Goal: Navigation & Orientation: Find specific page/section

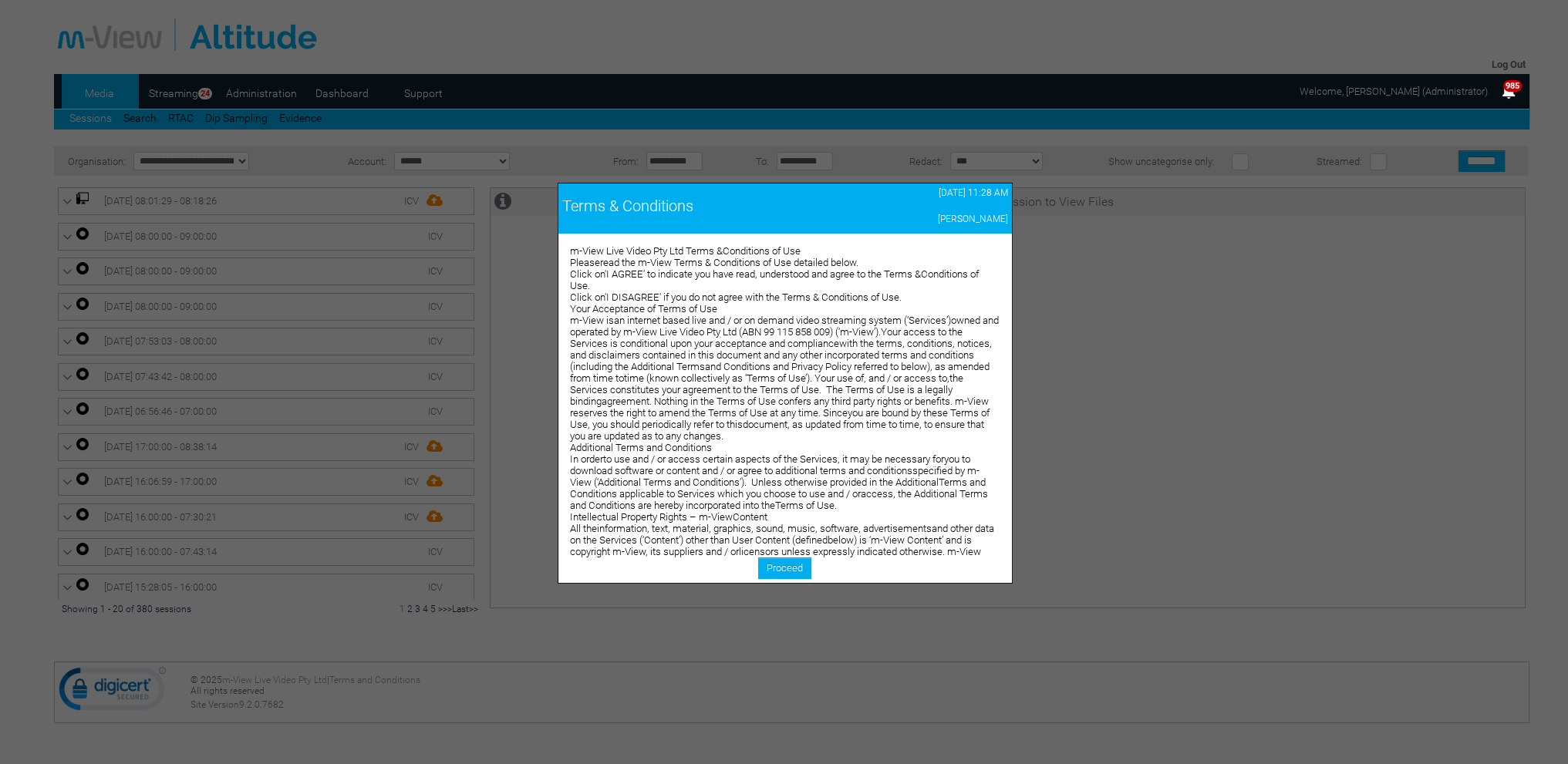
click at [768, 567] on link "Proceed" at bounding box center [785, 568] width 53 height 22
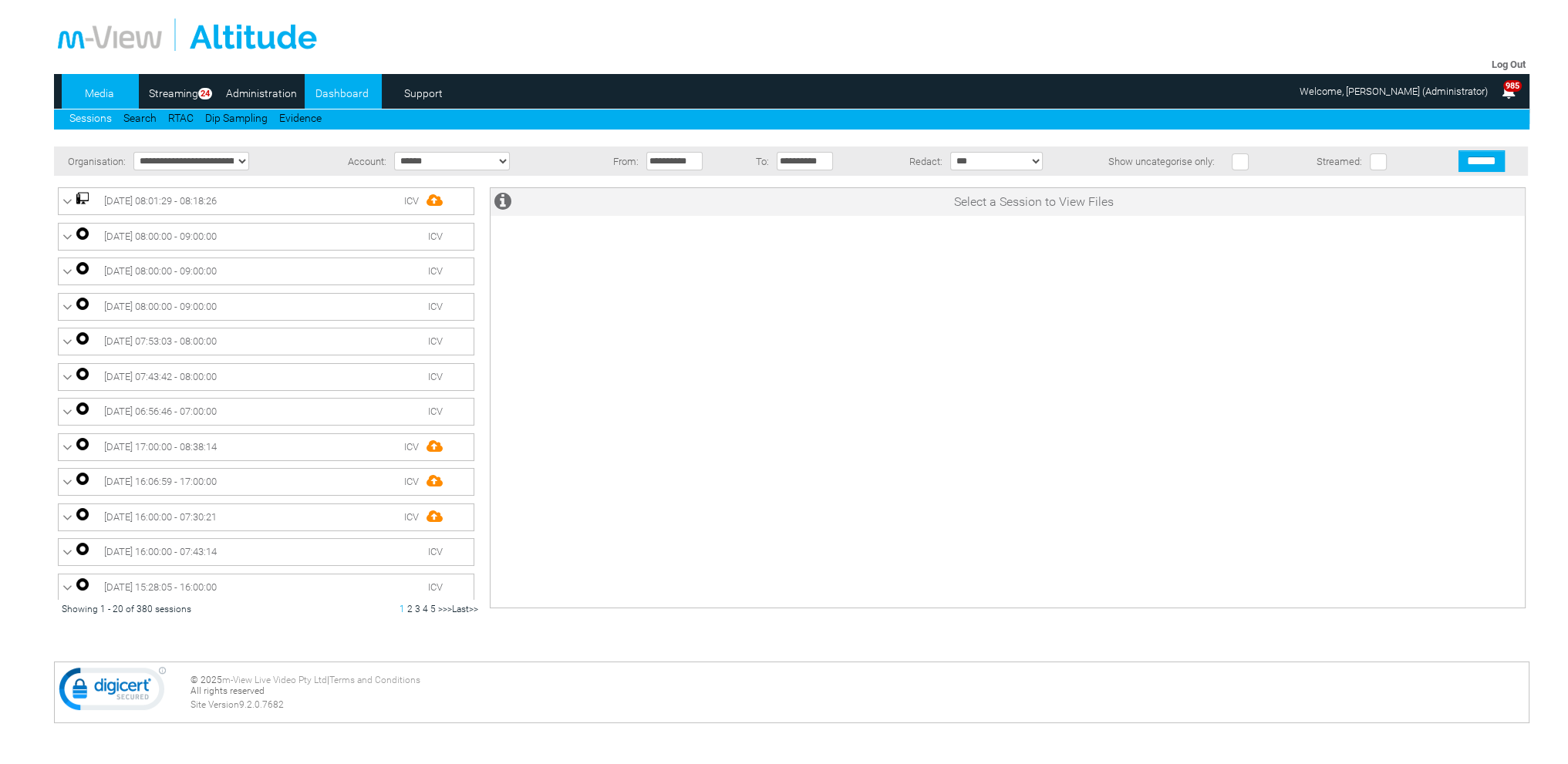
click at [348, 94] on link "Dashboard" at bounding box center [342, 93] width 75 height 23
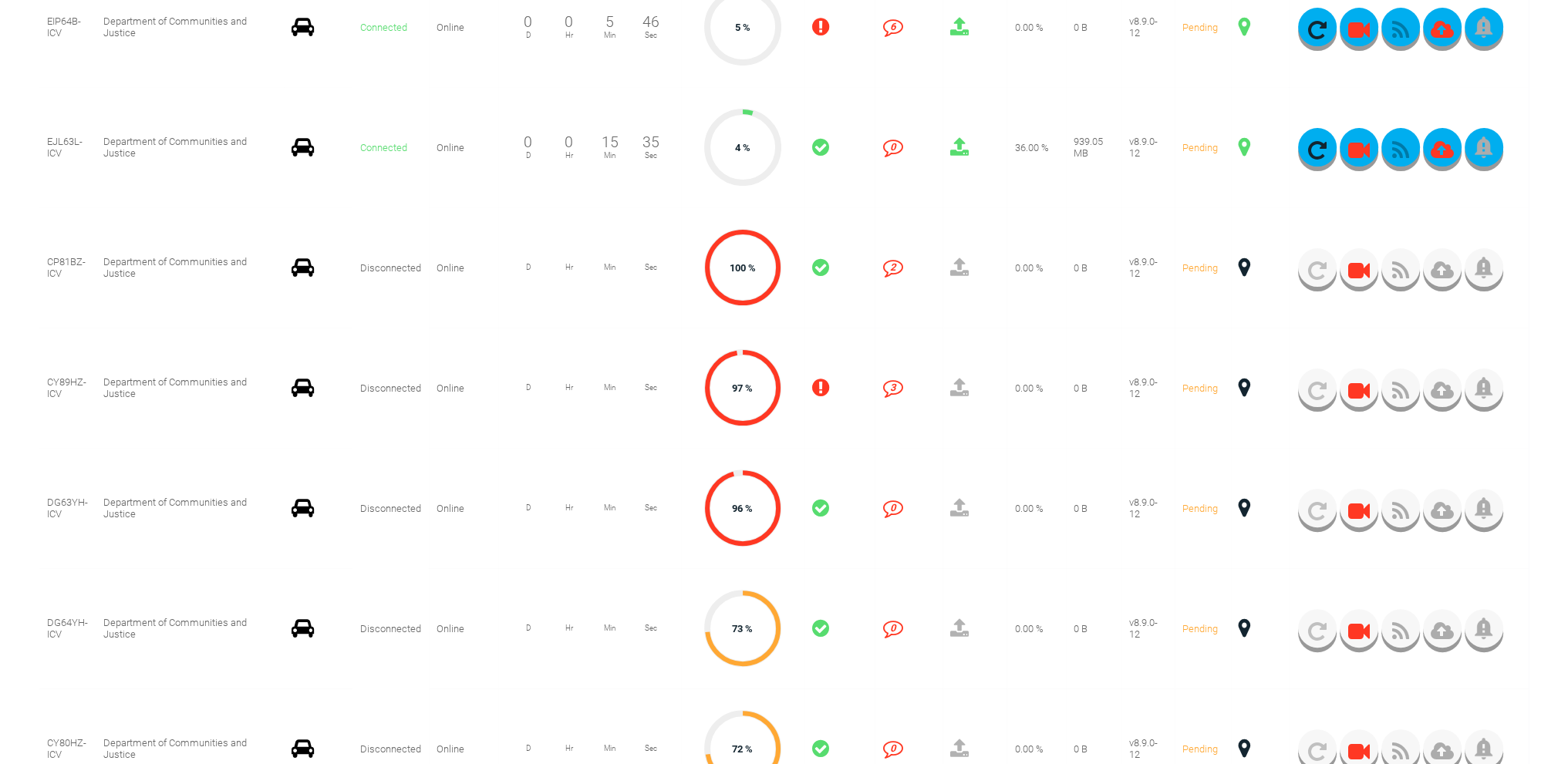
scroll to position [540, 0]
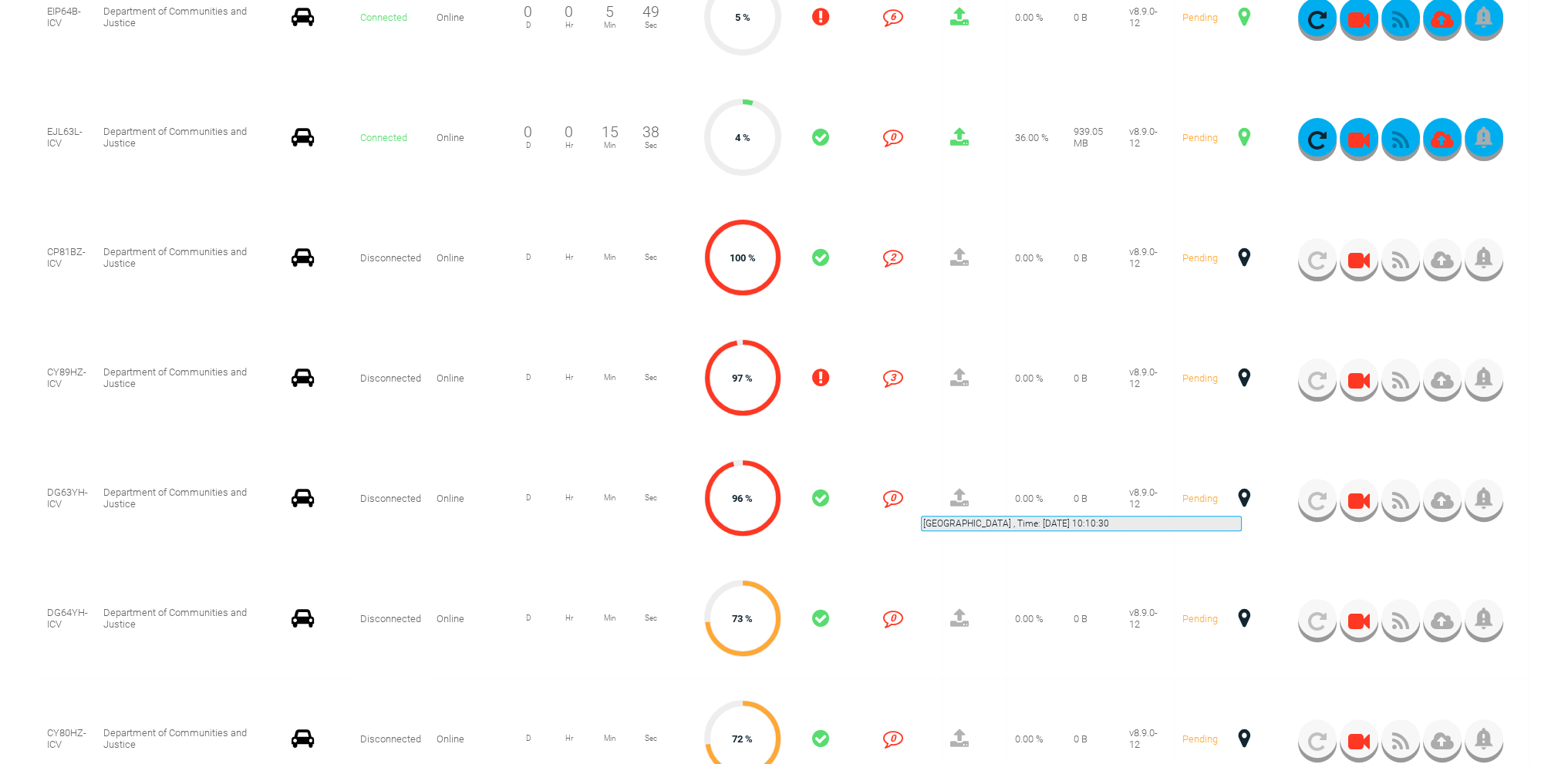
click at [1242, 498] on span at bounding box center [1245, 498] width 11 height 20
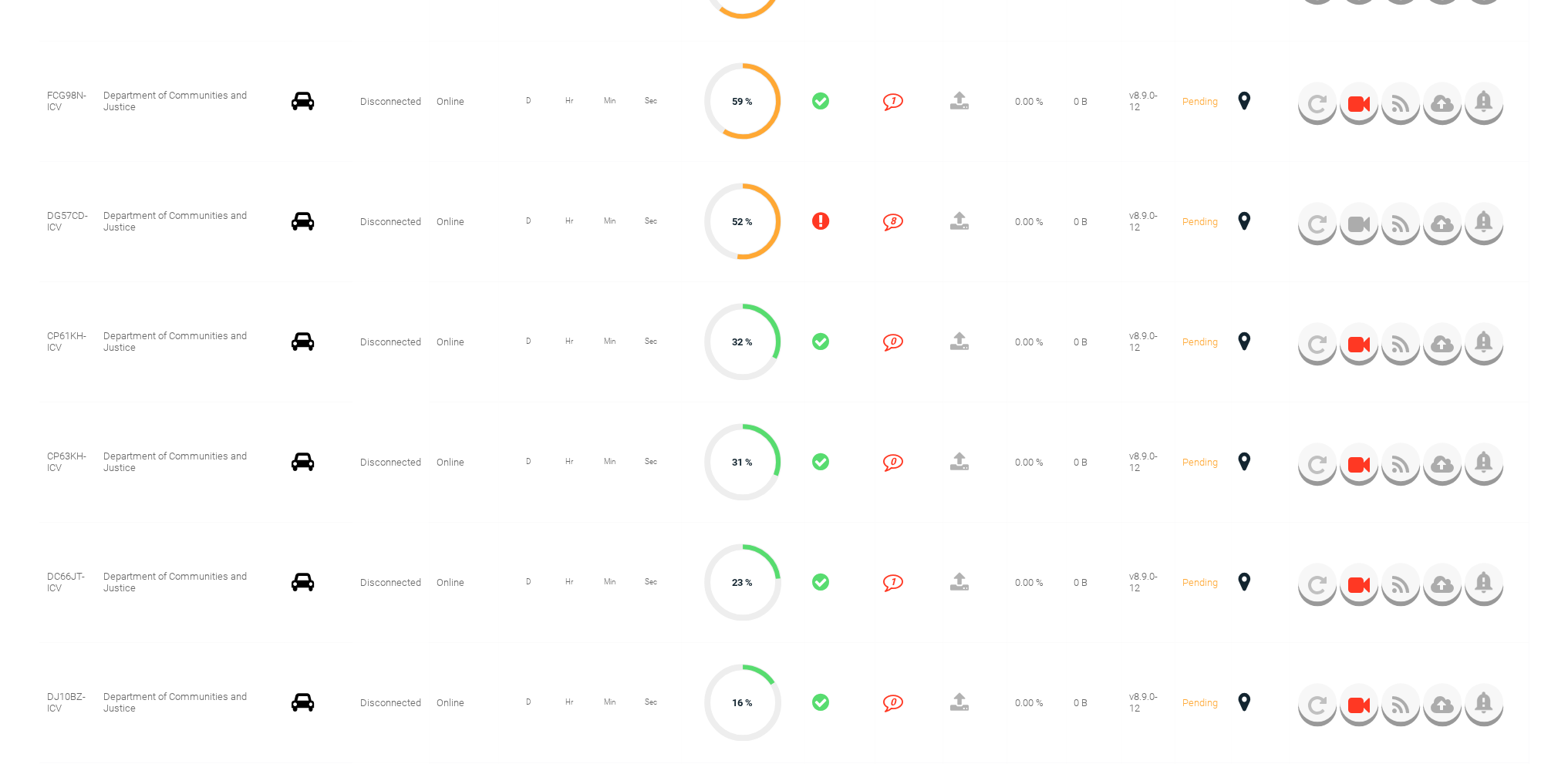
scroll to position [1697, 0]
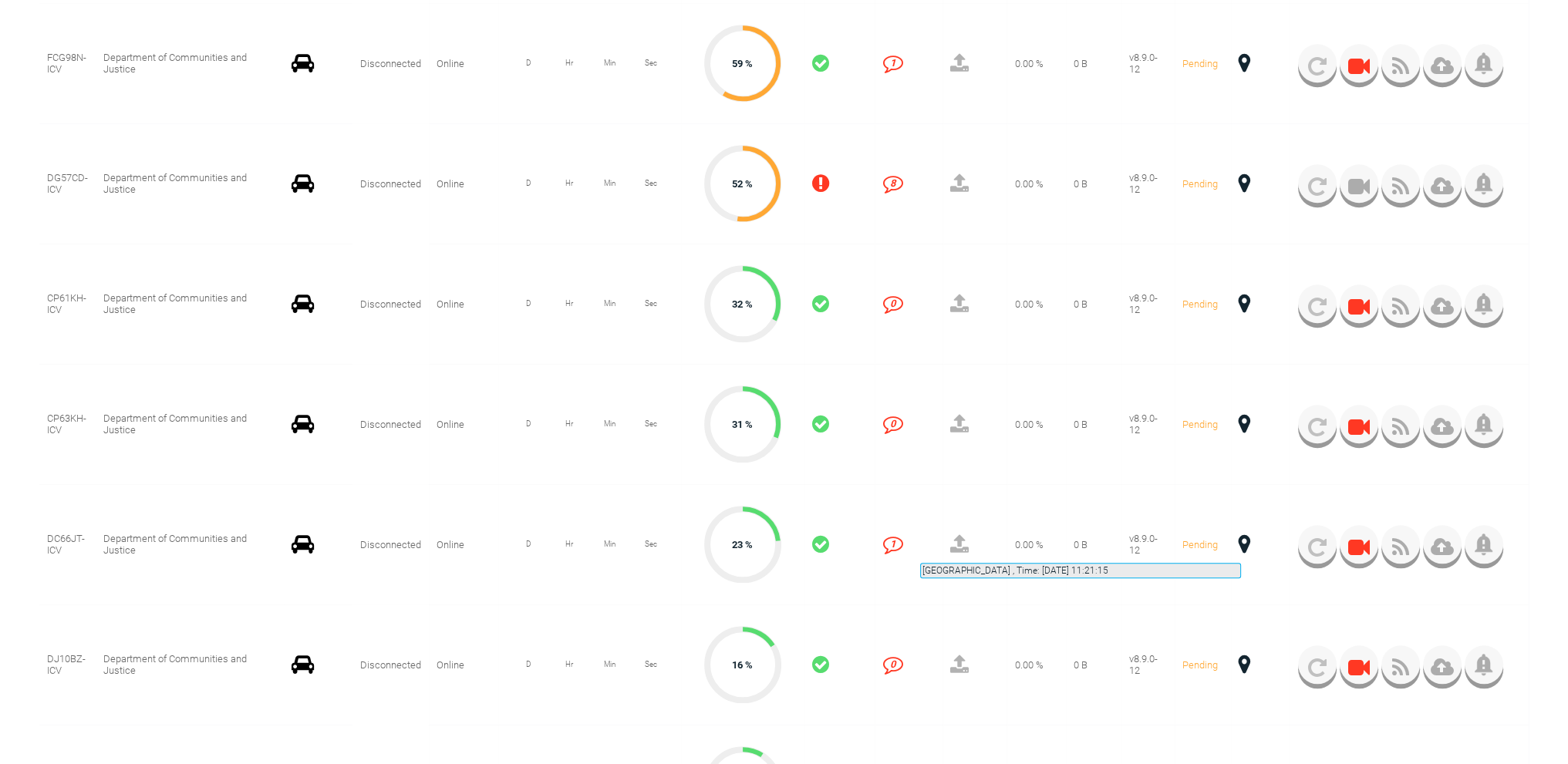
click at [1241, 545] on span at bounding box center [1245, 544] width 11 height 20
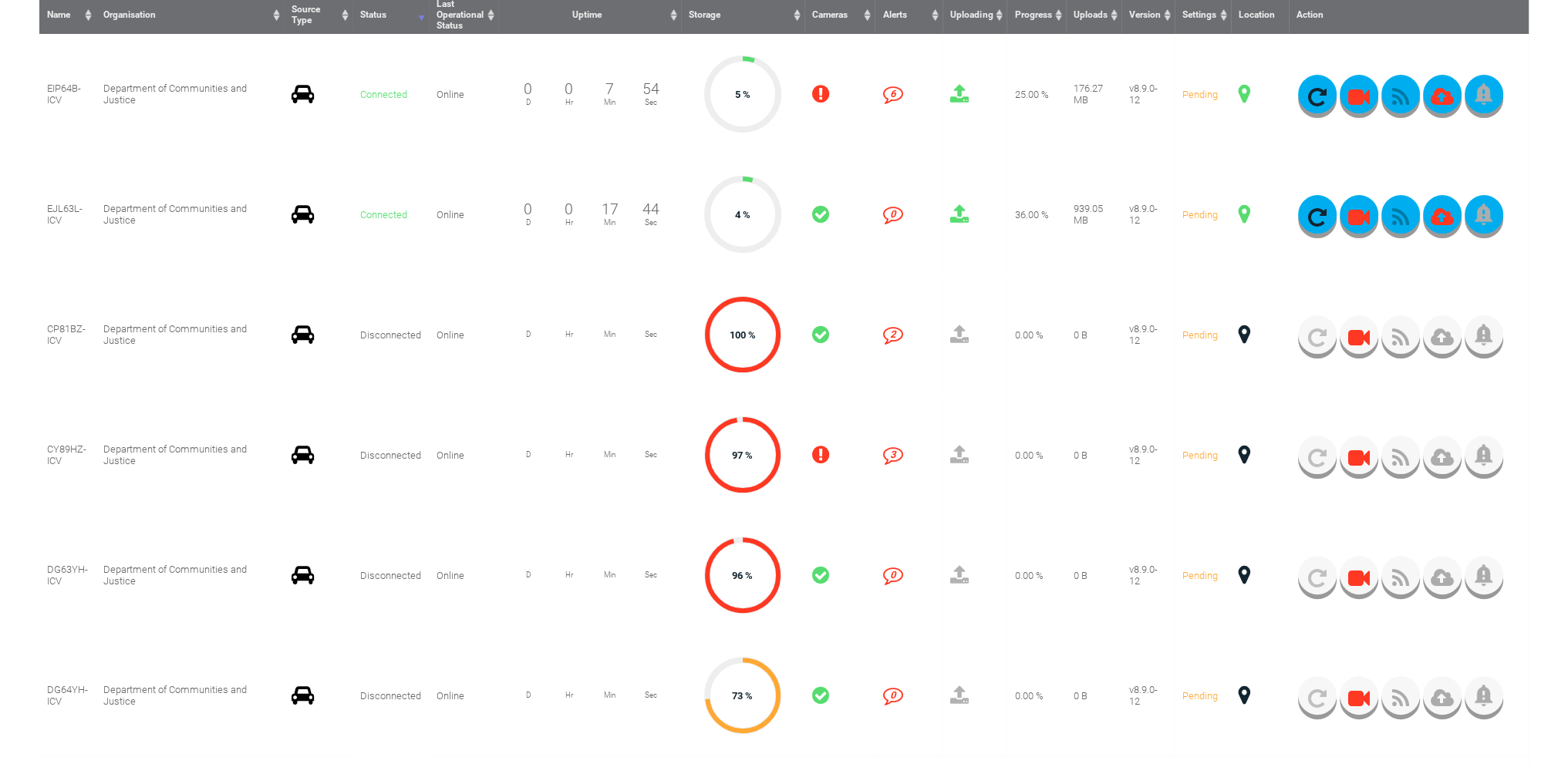
scroll to position [309, 0]
